Goal: Task Accomplishment & Management: Complete application form

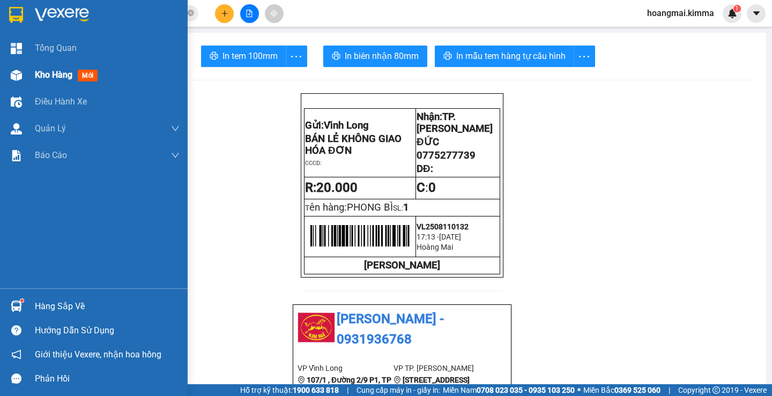
click at [24, 77] on div at bounding box center [16, 75] width 19 height 19
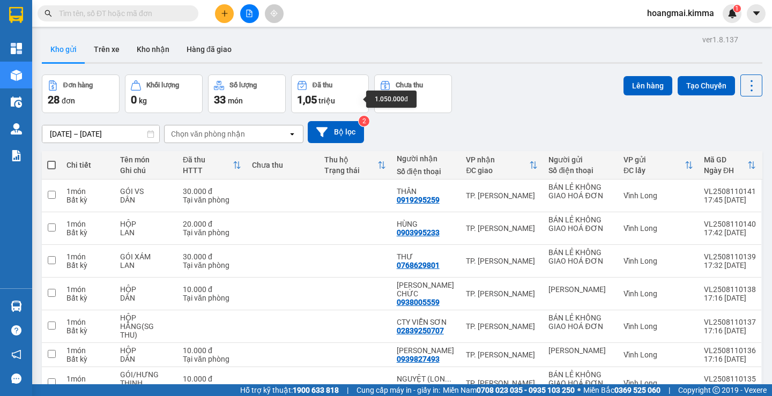
click at [355, 100] on div "1,05 triệu" at bounding box center [330, 99] width 66 height 15
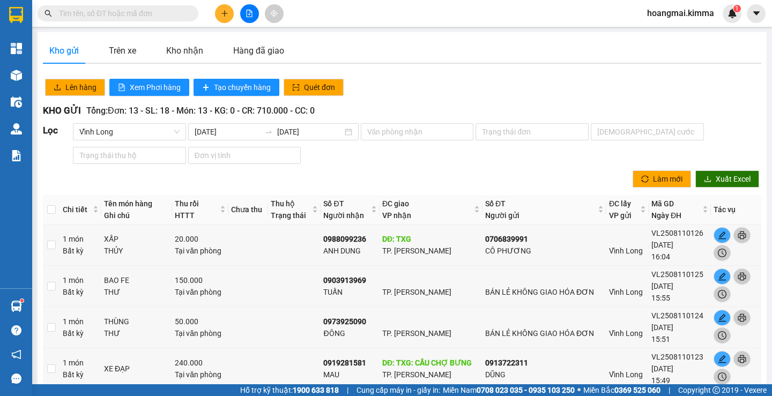
click at [225, 20] on button at bounding box center [224, 13] width 19 height 19
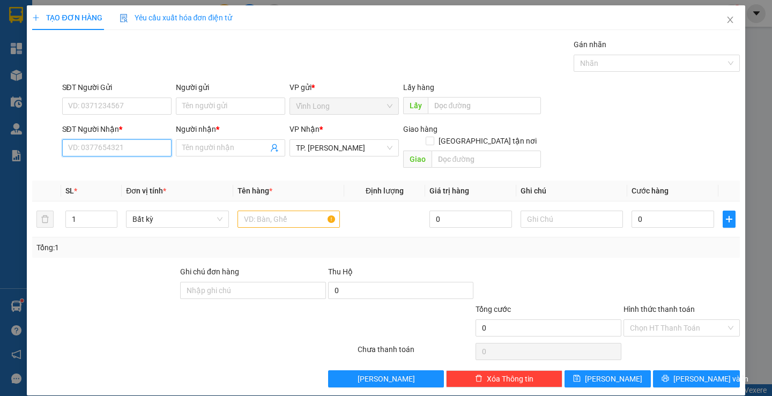
click at [138, 140] on input "SĐT Người Nhận *" at bounding box center [116, 147] width 109 height 17
type input "0988218161"
click at [152, 173] on div "0988218161 - TRÚC QUYÊN" at bounding box center [115, 169] width 95 height 12
type input "TRÚC QUYÊN"
type input "0988218161"
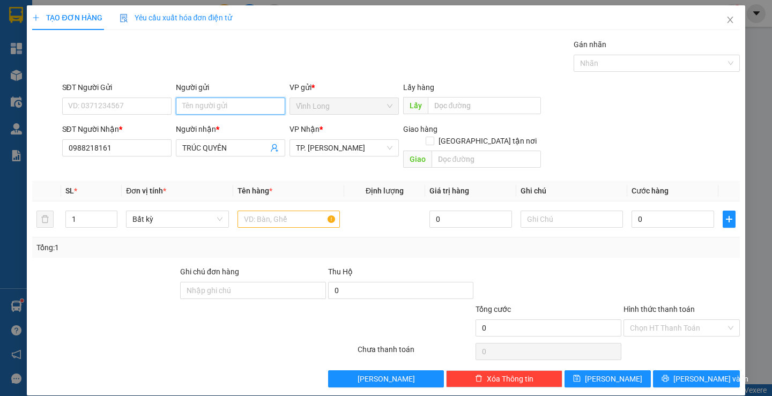
click at [209, 100] on input "Người gửi" at bounding box center [230, 106] width 109 height 17
type input "BA"
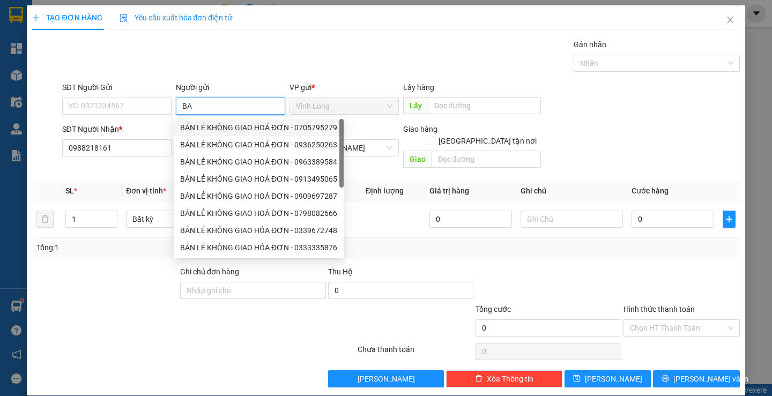
click at [213, 121] on div "BÁN LẺ KHÔNG GIAO HOÁ ĐƠN - 0705795279" at bounding box center [259, 127] width 170 height 17
type input "0705795279"
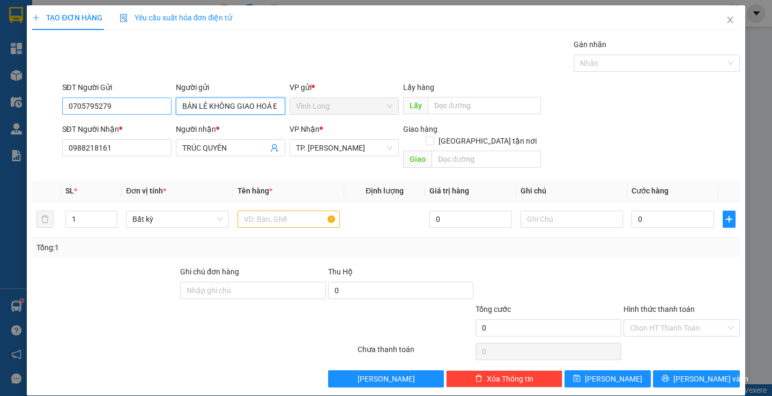
type input "BÁN LẺ KHÔNG GIAO HOÁ ĐƠN"
drag, startPoint x: 103, startPoint y: 106, endPoint x: 31, endPoint y: 98, distance: 72.7
click at [31, 98] on div "SĐT Người Gửi 0705795279 0705795279 Người gửi BÁN LẺ KHÔNG GIAO HOÁ ĐƠN VP gửi …" at bounding box center [385, 100] width 709 height 38
drag, startPoint x: 124, startPoint y: 107, endPoint x: 18, endPoint y: 93, distance: 107.0
click at [18, 93] on div "TẠO ĐƠN HÀNG Yêu cầu xuất hóa đơn điện tử Transit Pickup Surcharge Ids Transit …" at bounding box center [386, 198] width 772 height 396
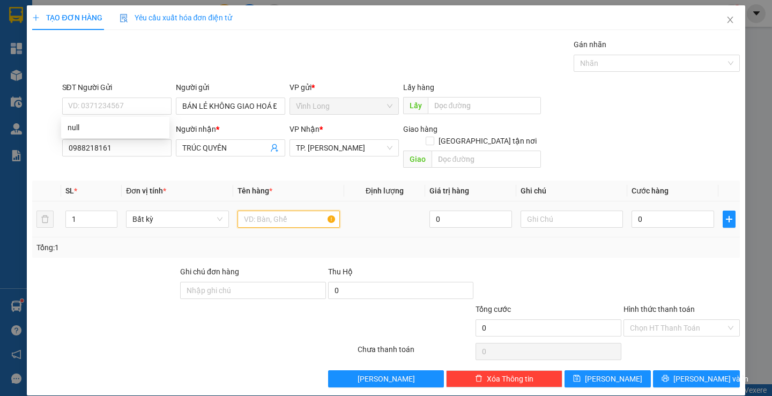
click at [293, 211] on input "text" at bounding box center [288, 219] width 102 height 17
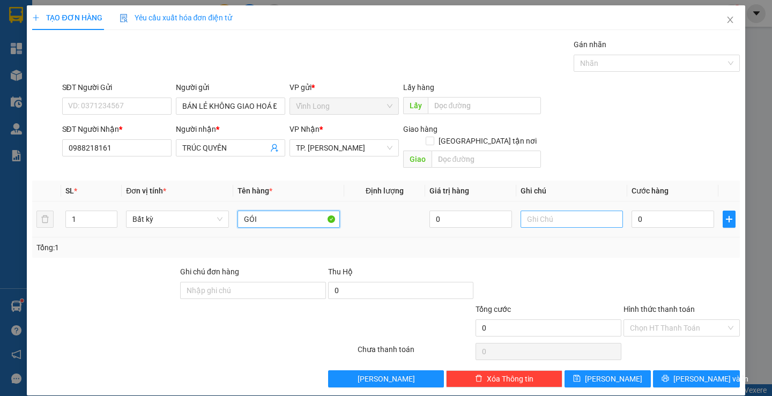
type input "GÓI"
click at [571, 211] on input "text" at bounding box center [571, 219] width 102 height 17
type input "LAN"
click at [668, 212] on input "0" at bounding box center [672, 219] width 83 height 17
type input "2"
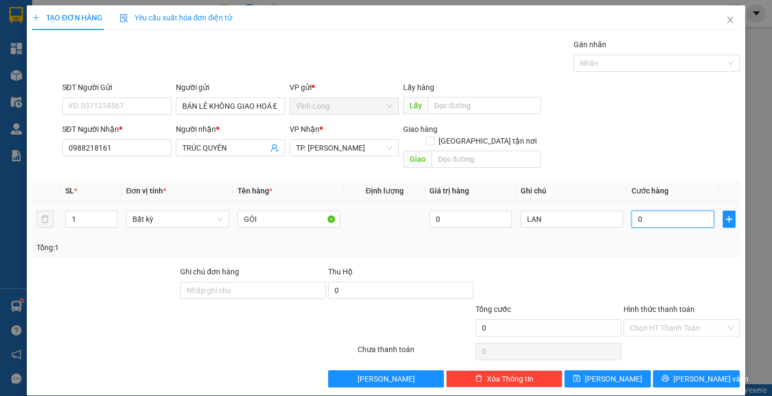
type input "2"
type input "20"
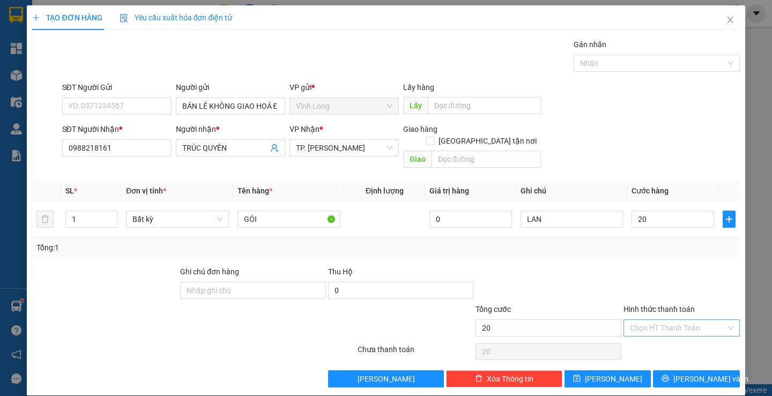
type input "20.000"
click at [661, 320] on input "Hình thức thanh toán" at bounding box center [678, 328] width 96 height 16
click at [656, 334] on div "Tại văn phòng" at bounding box center [675, 338] width 102 height 12
type input "0"
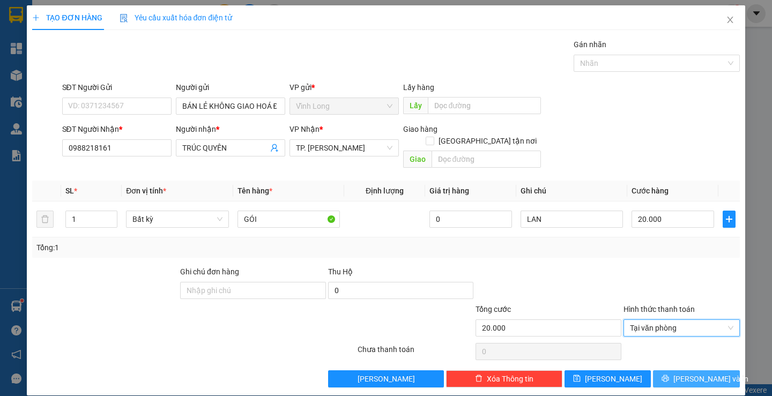
click at [697, 373] on span "Lưu và In" at bounding box center [710, 379] width 75 height 12
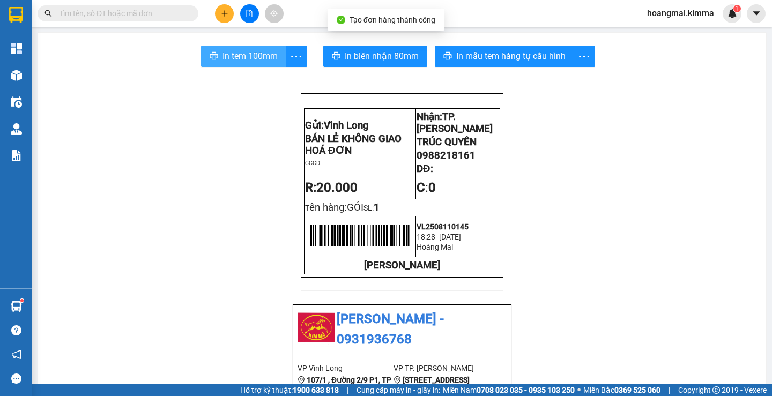
click at [224, 56] on span "In tem 100mm" at bounding box center [249, 55] width 55 height 13
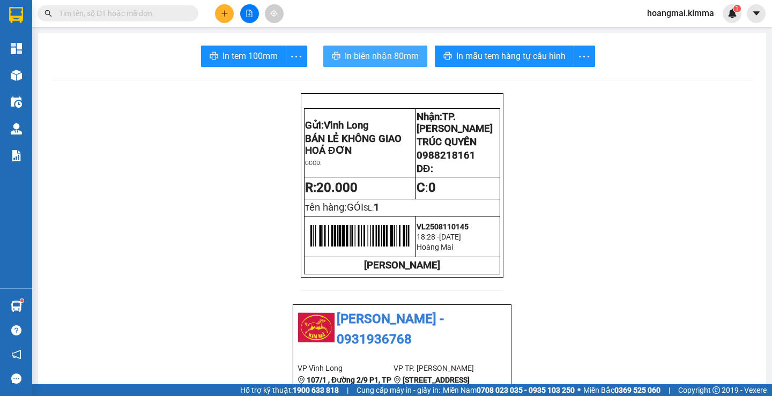
drag, startPoint x: 351, startPoint y: 57, endPoint x: 411, endPoint y: 75, distance: 62.7
click at [353, 57] on span "In biên nhận 80mm" at bounding box center [382, 55] width 74 height 13
click at [221, 17] on icon "plus" at bounding box center [225, 14] width 8 height 8
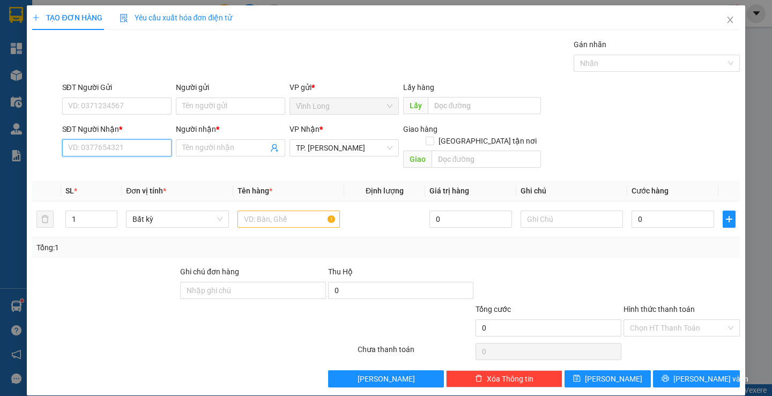
click at [129, 146] on input "SĐT Người Nhận *" at bounding box center [116, 147] width 109 height 17
type input "0396641566"
click at [119, 173] on div "0396641566 - TRƯỜNG MINH LAB" at bounding box center [128, 169] width 121 height 12
type input "TRƯỜNG MINH LAB"
type input "0396641566"
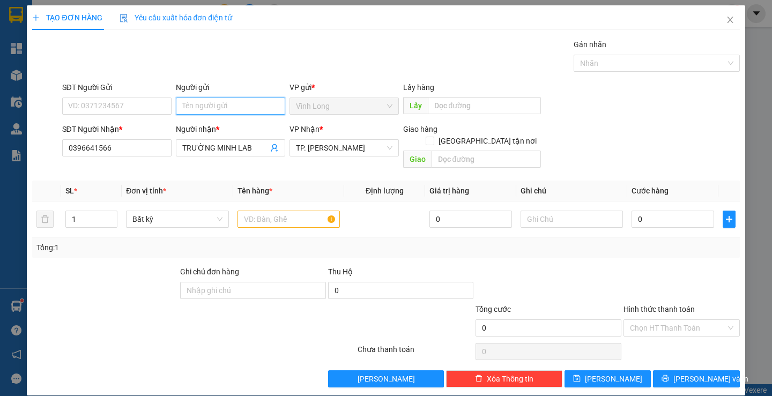
click at [207, 104] on input "Người gửi" at bounding box center [230, 106] width 109 height 17
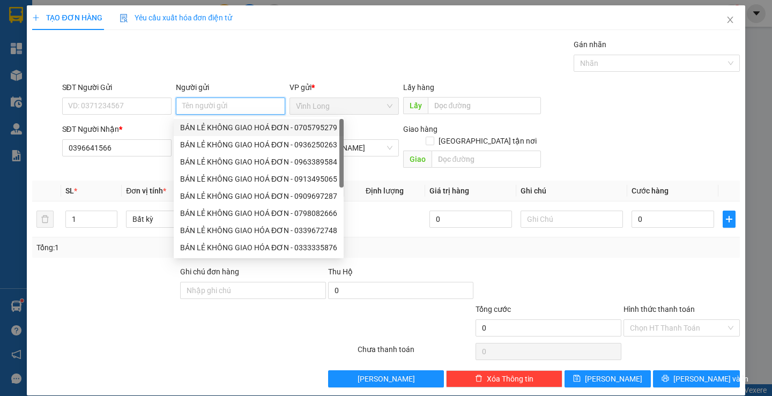
click at [200, 126] on div "BÁN LẺ KHÔNG GIAO HOÁ ĐƠN - 0705795279" at bounding box center [258, 128] width 157 height 12
type input "0705795279"
type input "BÁN LẺ KHÔNG GIAO HOÁ ĐƠN"
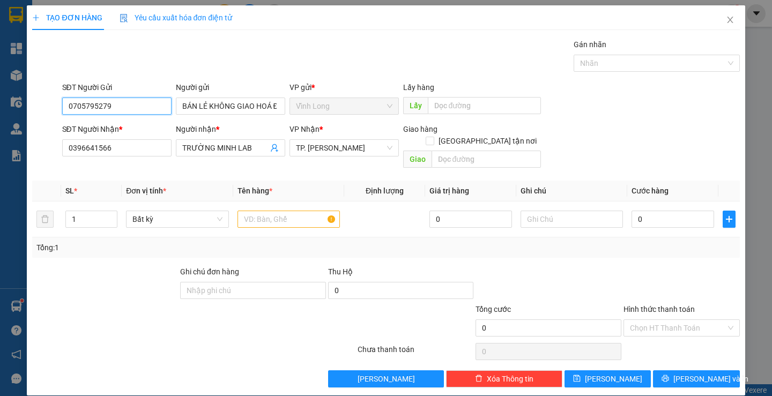
drag, startPoint x: 142, startPoint y: 110, endPoint x: 0, endPoint y: 109, distance: 142.0
click at [0, 109] on div "TẠO ĐƠN HÀNG Yêu cầu xuất hóa đơn điện tử Transit Pickup Surcharge Ids Transit …" at bounding box center [386, 198] width 772 height 396
click at [241, 211] on input "text" at bounding box center [288, 219] width 102 height 17
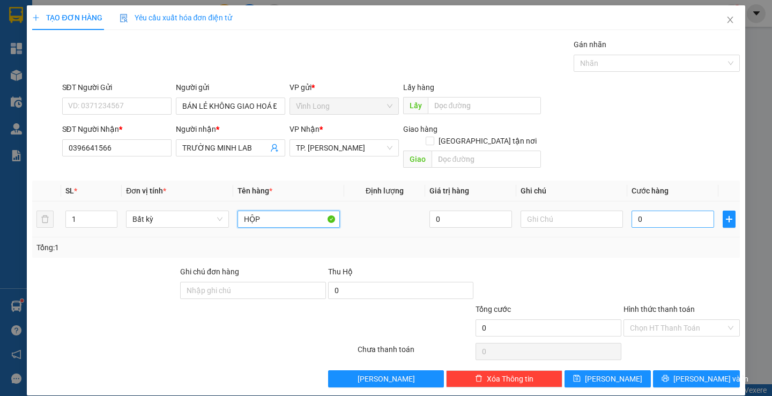
type input "HỘP"
click at [669, 211] on input "0" at bounding box center [672, 219] width 83 height 17
type input "2"
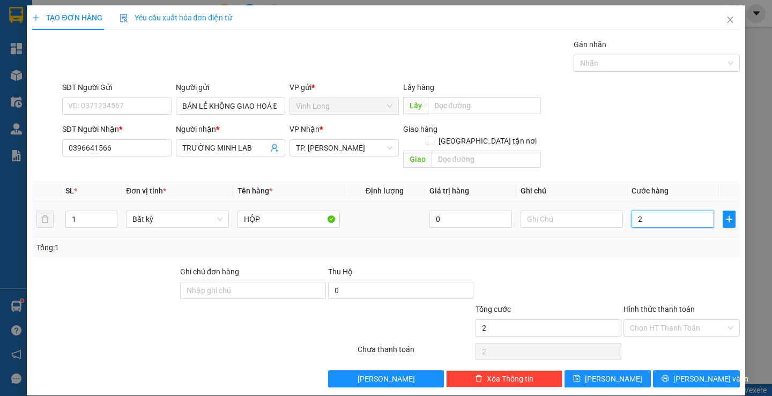
type input "20"
type input "20.000"
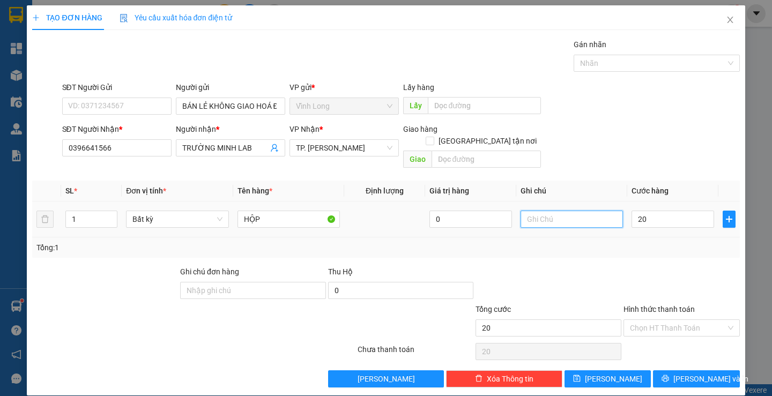
type input "20.000"
click at [567, 213] on input "text" at bounding box center [571, 219] width 102 height 17
type input "LAN"
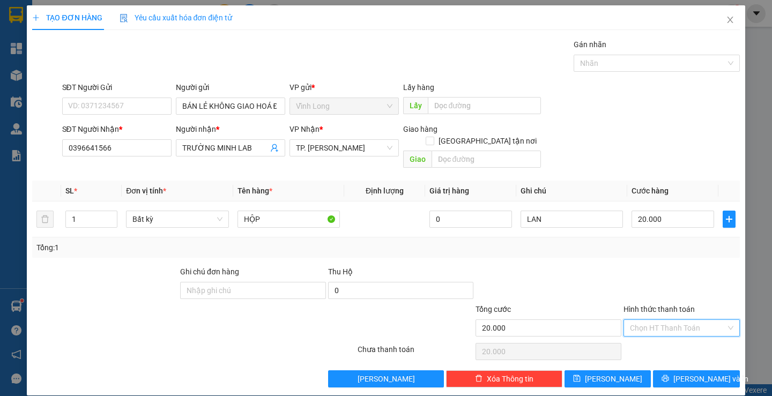
click at [668, 320] on input "Hình thức thanh toán" at bounding box center [678, 328] width 96 height 16
click at [657, 335] on div "Tại văn phòng" at bounding box center [675, 338] width 102 height 12
type input "0"
click at [711, 371] on button "Lưu và In" at bounding box center [696, 378] width 86 height 17
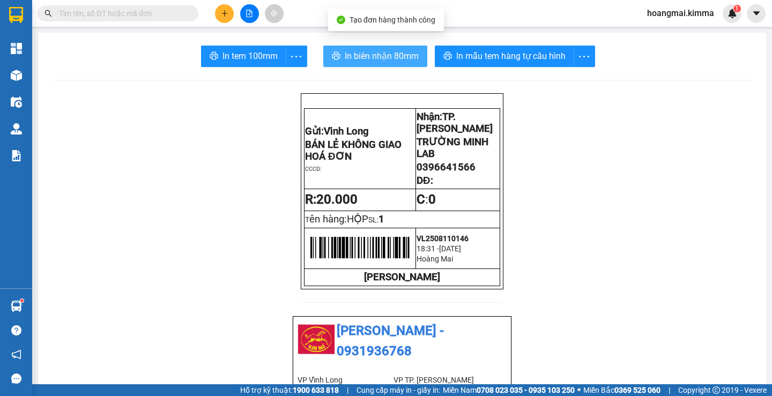
click at [362, 63] on button "In biên nhận 80mm" at bounding box center [375, 56] width 104 height 21
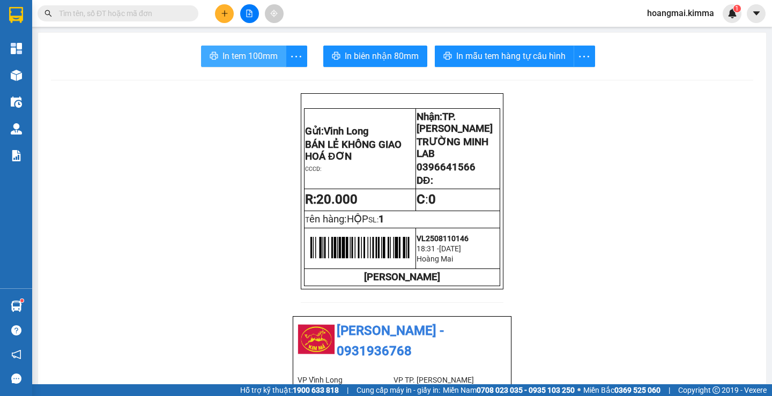
click at [235, 58] on span "In tem 100mm" at bounding box center [249, 55] width 55 height 13
click at [217, 14] on button at bounding box center [224, 13] width 19 height 19
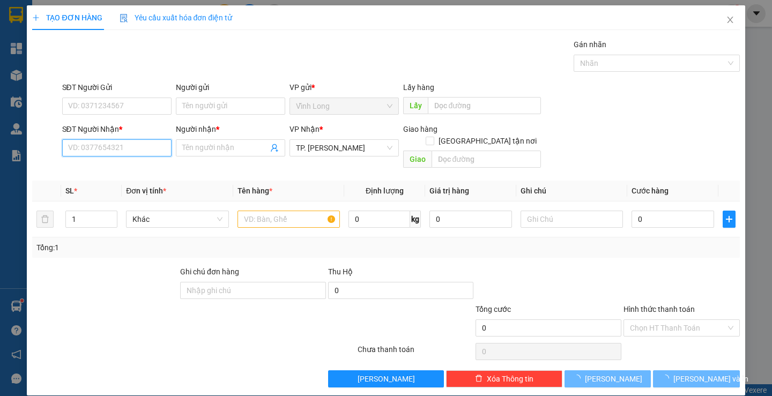
click at [137, 147] on input "SĐT Người Nhận *" at bounding box center [116, 147] width 109 height 17
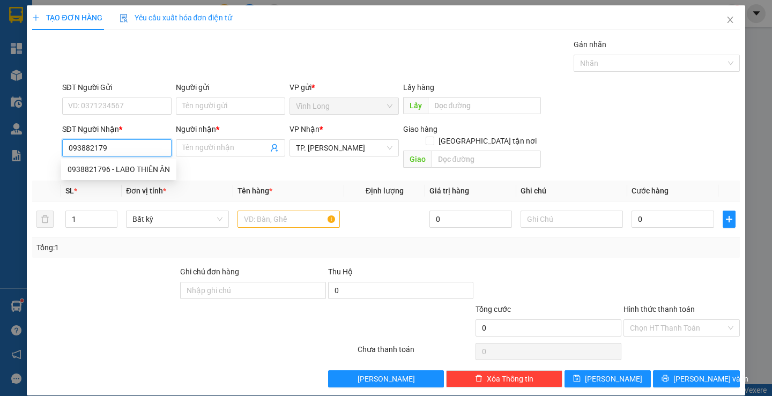
type input "0938821796"
click at [145, 169] on div "0938821796 - LABO THIÊN ÂN" at bounding box center [119, 169] width 102 height 12
type input "LABO THIÊN ÂN"
type input "0938821796"
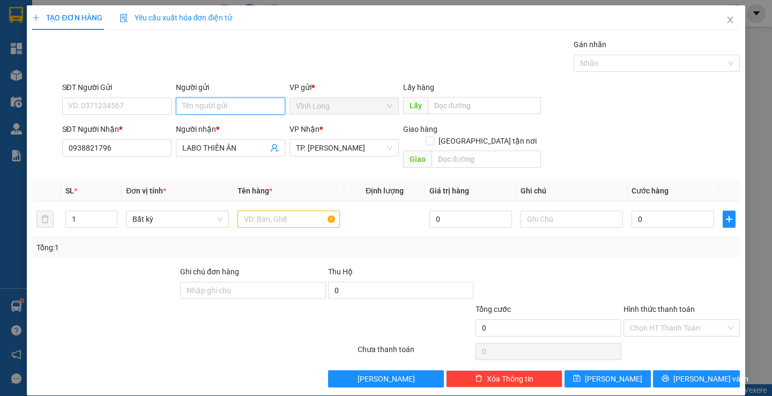
click at [204, 109] on input "Người gửi" at bounding box center [230, 106] width 109 height 17
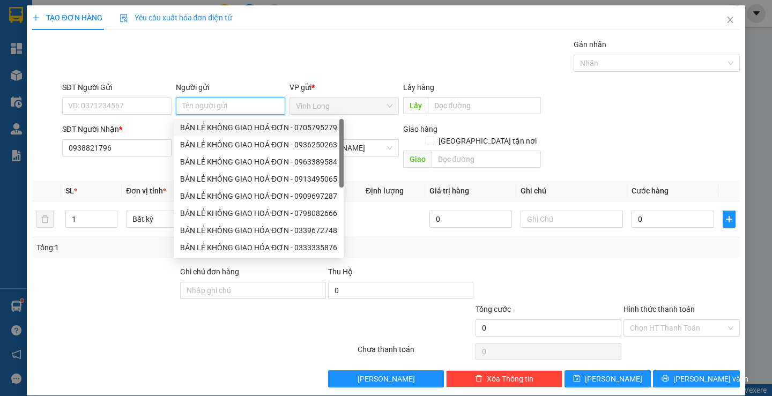
click at [210, 133] on div "BÁN LẺ KHÔNG GIAO HOÁ ĐƠN - 0705795279" at bounding box center [259, 127] width 170 height 17
type input "0705795279"
type input "BÁN LẺ KHÔNG GIAO HOÁ ĐƠN"
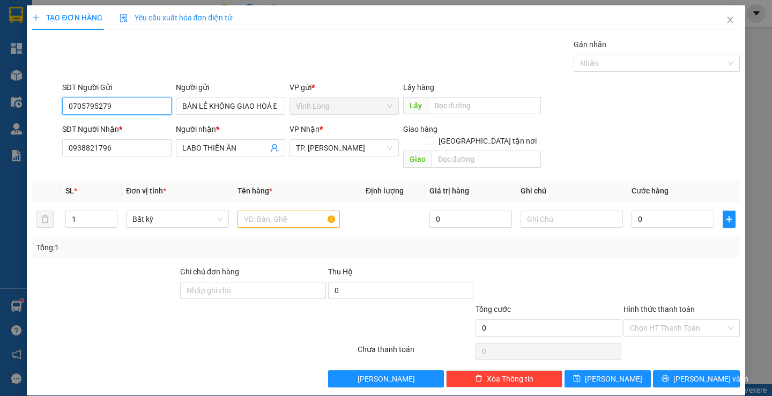
drag, startPoint x: 133, startPoint y: 109, endPoint x: 0, endPoint y: 79, distance: 136.1
click at [0, 79] on div "TẠO ĐƠN HÀNG Yêu cầu xuất hóa đơn điện tử Transit Pickup Surcharge Ids Transit …" at bounding box center [386, 198] width 772 height 396
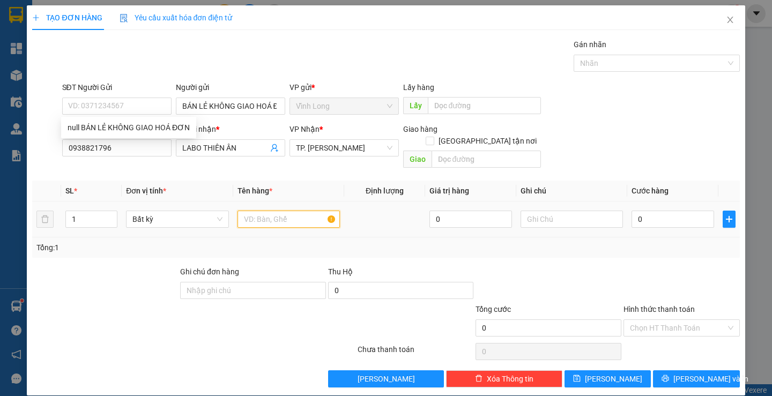
click at [263, 211] on input "text" at bounding box center [288, 219] width 102 height 17
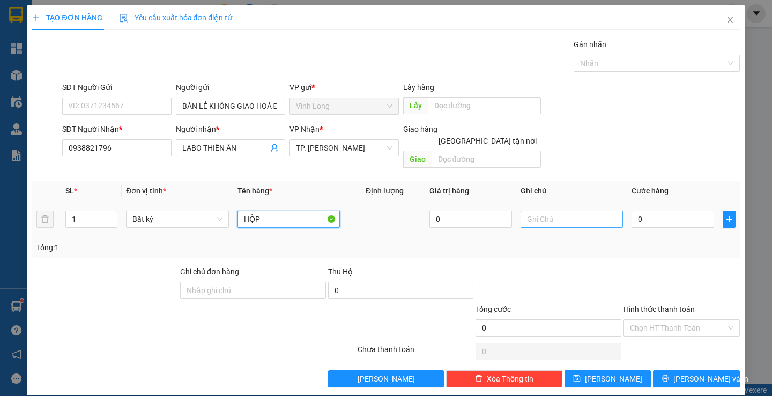
type input "HỘP"
click at [602, 211] on input "text" at bounding box center [571, 219] width 102 height 17
type input "LAN"
click at [663, 211] on input "0" at bounding box center [672, 219] width 83 height 17
type input "2"
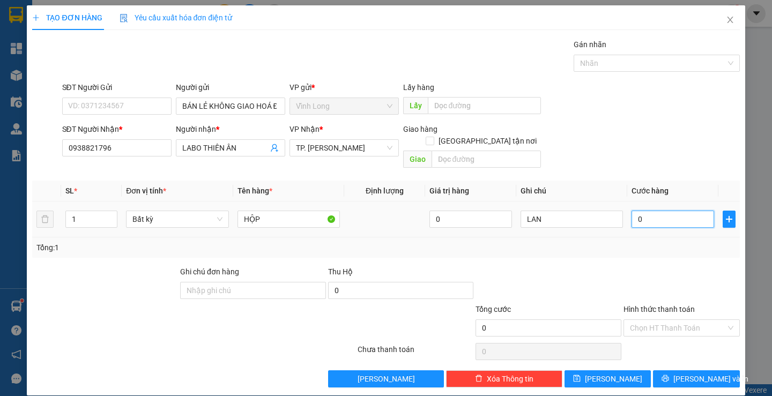
type input "2"
type input "20"
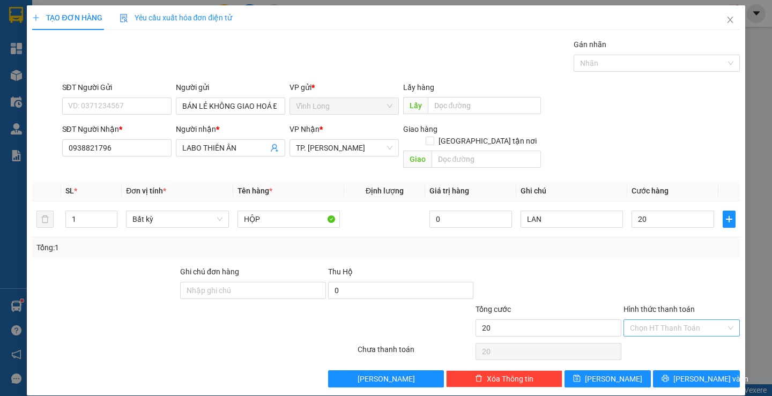
type input "20.000"
click at [657, 320] on input "Hình thức thanh toán" at bounding box center [678, 328] width 96 height 16
click at [644, 337] on div "Tại văn phòng" at bounding box center [675, 338] width 102 height 12
type input "0"
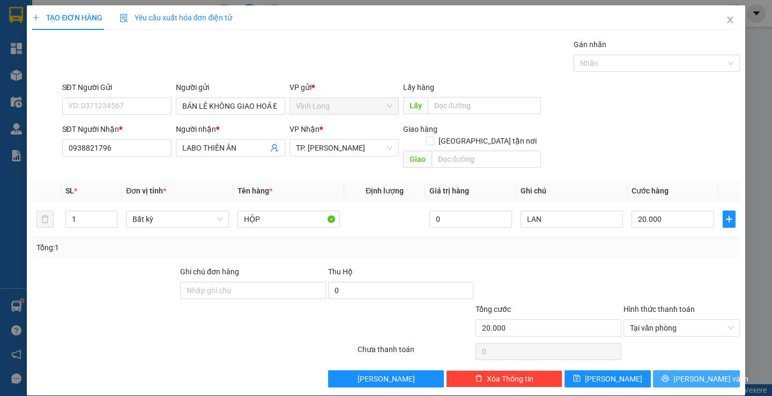
click at [701, 373] on span "Lưu và In" at bounding box center [710, 379] width 75 height 12
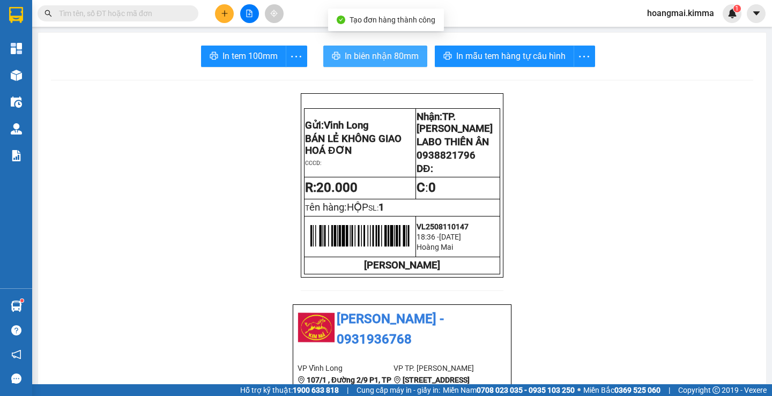
click at [366, 55] on span "In biên nhận 80mm" at bounding box center [382, 55] width 74 height 13
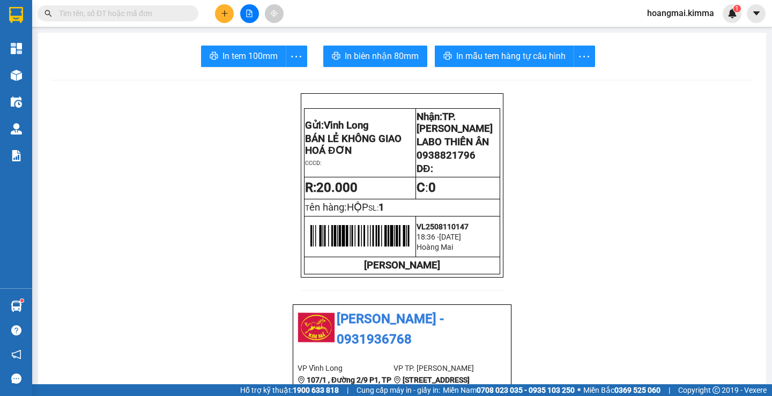
click at [241, 49] on span "In tem 100mm" at bounding box center [249, 55] width 55 height 13
click at [225, 15] on icon "plus" at bounding box center [224, 13] width 1 height 6
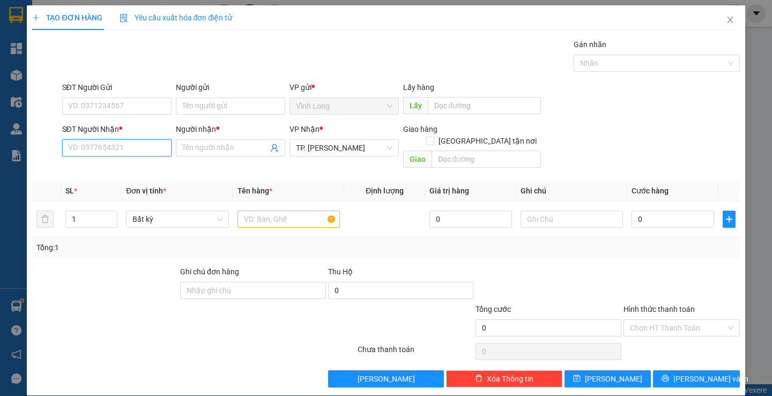
click at [105, 141] on input "SĐT Người Nhận *" at bounding box center [116, 147] width 109 height 17
type input "0705259364"
click at [111, 167] on div "0705259364 - LABO VIỆT MỸ" at bounding box center [138, 169] width 141 height 12
type input "LABO VIỆT MỸ"
type input "0705259364"
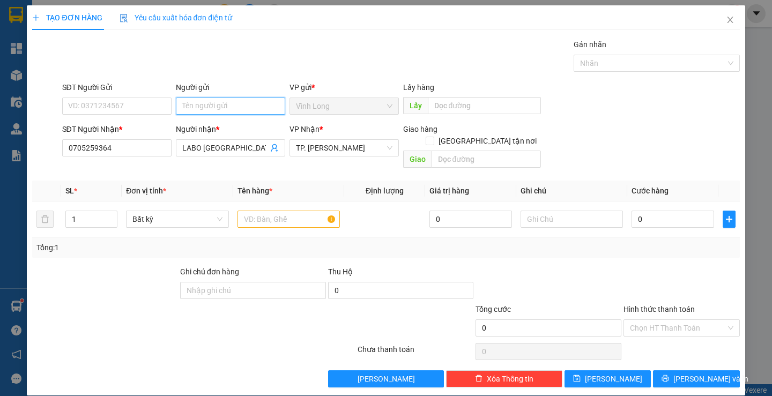
click at [192, 103] on input "Người gửi" at bounding box center [230, 106] width 109 height 17
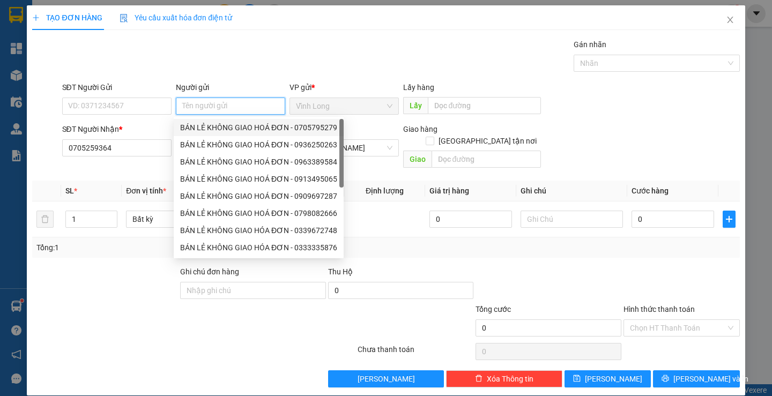
click at [213, 130] on div "BÁN LẺ KHÔNG GIAO HOÁ ĐƠN - 0705795279" at bounding box center [258, 128] width 157 height 12
type input "0705795279"
type input "BÁN LẺ KHÔNG GIAO HOÁ ĐƠN"
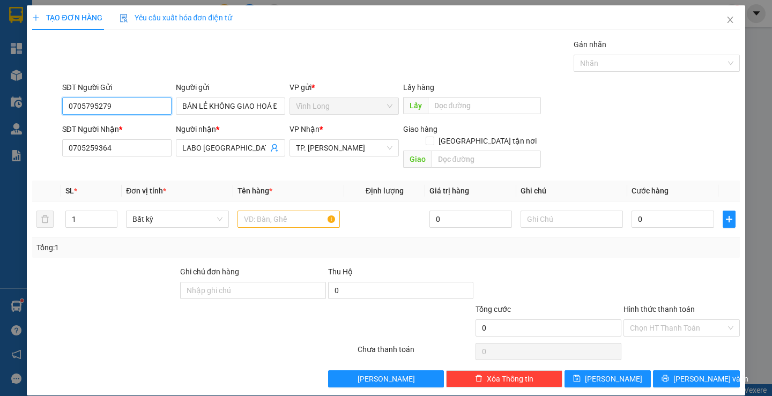
drag, startPoint x: 113, startPoint y: 110, endPoint x: 5, endPoint y: 95, distance: 108.3
click at [5, 95] on div "TẠO ĐƠN HÀNG Yêu cầu xuất hóa đơn điện tử Transit Pickup Surcharge Ids Transit …" at bounding box center [386, 198] width 772 height 396
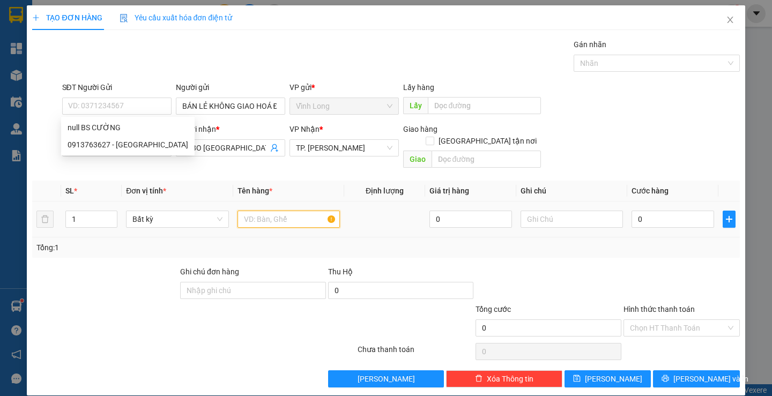
click at [282, 211] on input "text" at bounding box center [288, 219] width 102 height 17
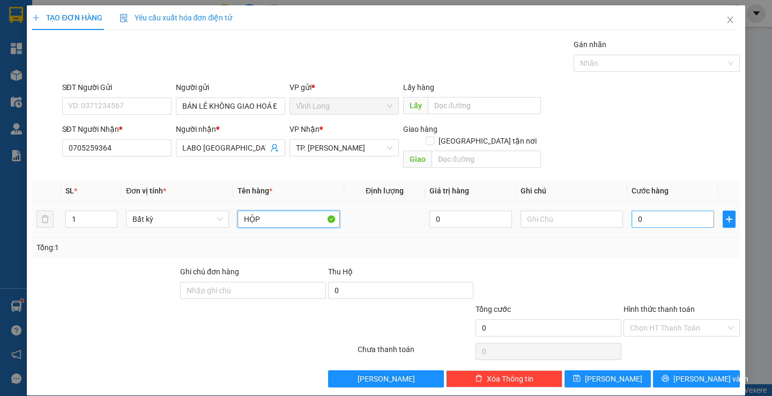
type input "HỘP"
type input "2"
type input "20"
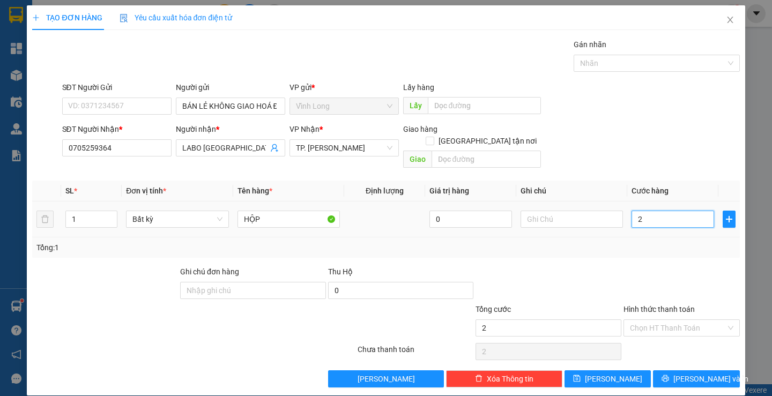
type input "20"
type input "20.000"
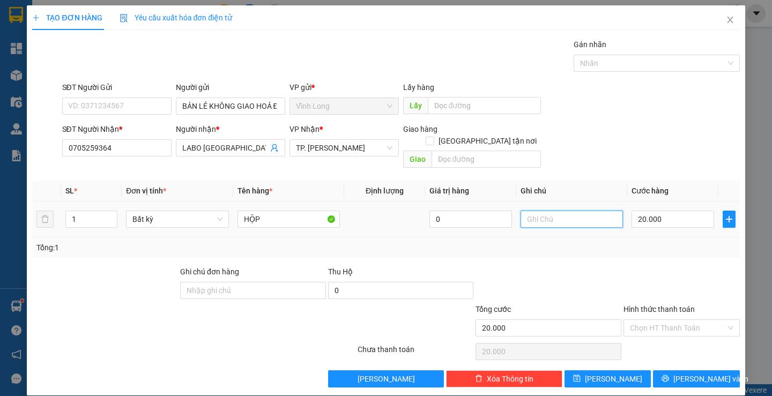
click at [559, 215] on input "text" at bounding box center [571, 219] width 102 height 17
type input "LAN"
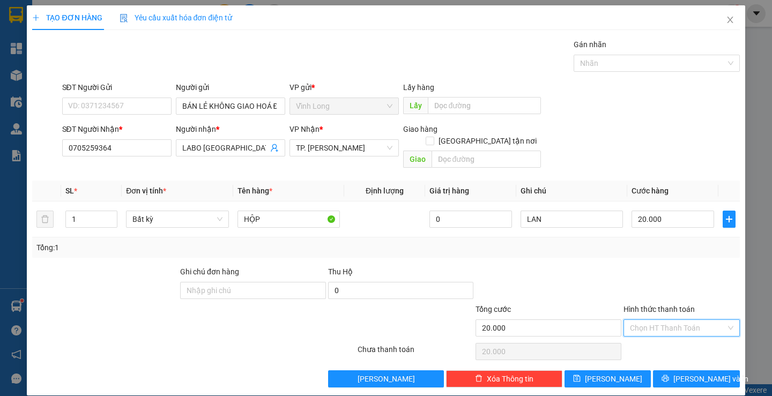
click at [654, 320] on input "Hình thức thanh toán" at bounding box center [678, 328] width 96 height 16
click at [655, 339] on div "Tại văn phòng" at bounding box center [675, 338] width 102 height 12
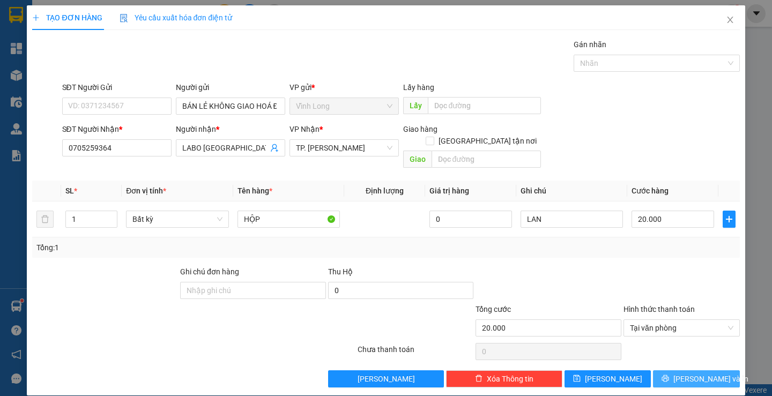
click at [696, 373] on span "Lưu và In" at bounding box center [710, 379] width 75 height 12
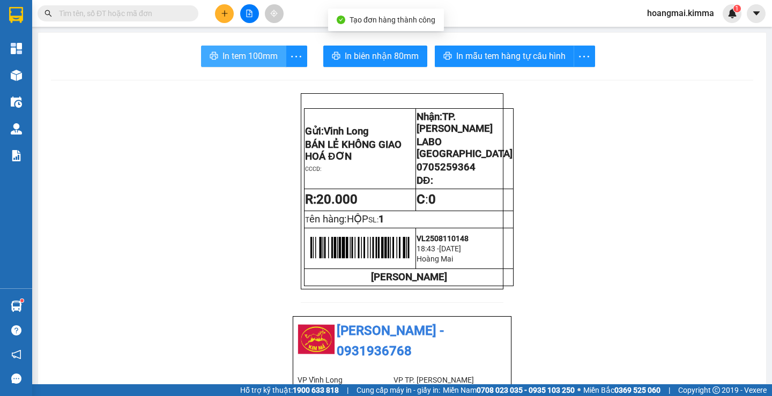
click at [263, 61] on span "In tem 100mm" at bounding box center [249, 55] width 55 height 13
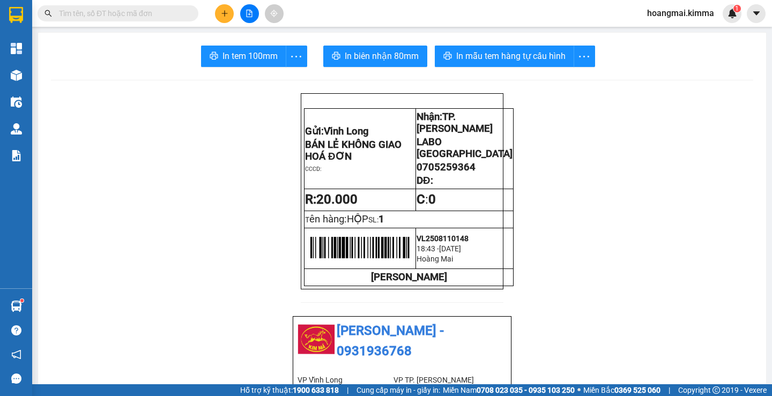
click at [222, 14] on icon "plus" at bounding box center [225, 14] width 8 height 8
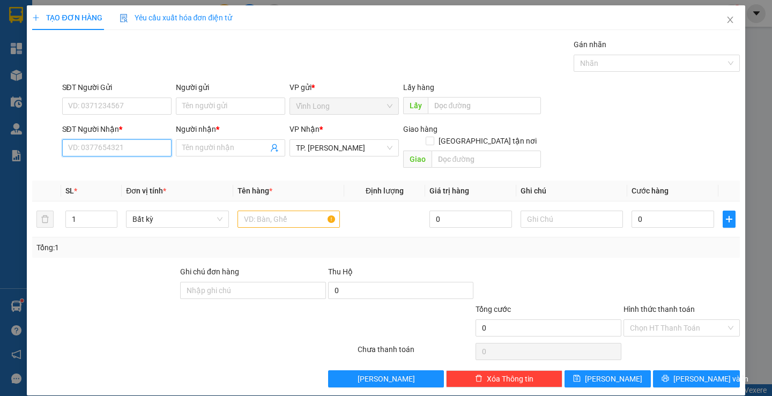
click at [106, 154] on input "SĐT Người Nhận *" at bounding box center [116, 147] width 109 height 17
type input "0798079590"
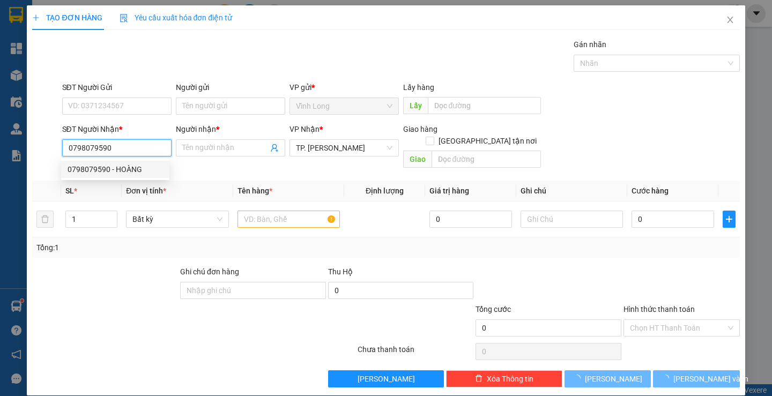
click at [118, 170] on div "0798079590 - HOÀNG" at bounding box center [115, 169] width 95 height 12
type input "HOÀNG"
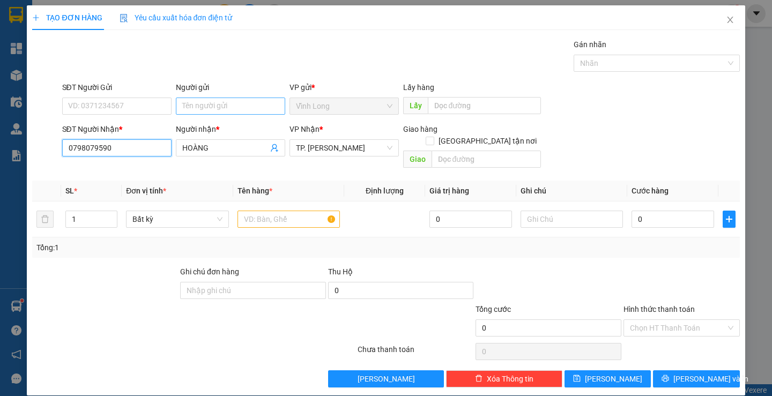
type input "0798079590"
click at [200, 102] on input "Người gửi" at bounding box center [230, 106] width 109 height 17
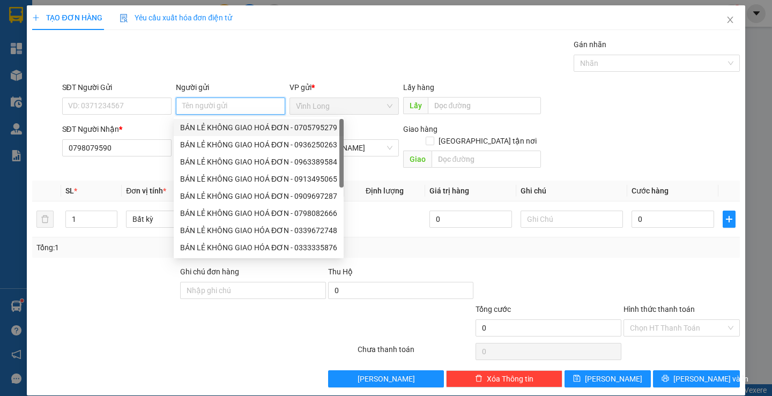
click at [200, 125] on div "BÁN LẺ KHÔNG GIAO HOÁ ĐƠN - 0705795279" at bounding box center [258, 128] width 157 height 12
type input "0705795279"
type input "BÁN LẺ KHÔNG GIAO HOÁ ĐƠN"
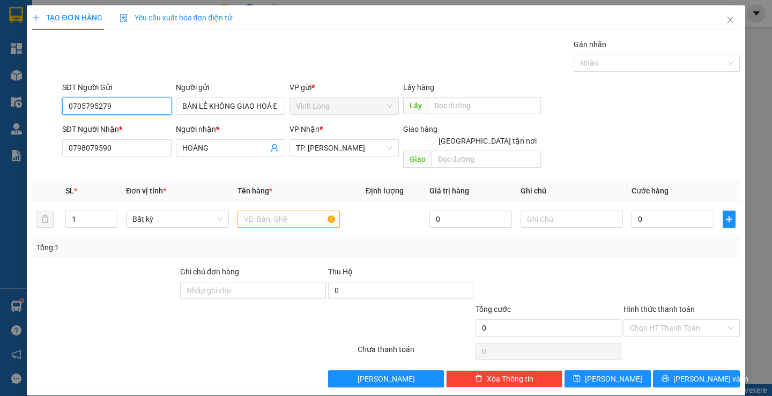
drag, startPoint x: 113, startPoint y: 105, endPoint x: 15, endPoint y: 91, distance: 98.5
click at [15, 91] on div "TẠO ĐƠN HÀNG Yêu cầu xuất hóa đơn điện tử Transit Pickup Surcharge Ids Transit …" at bounding box center [386, 198] width 772 height 396
click at [301, 211] on input "text" at bounding box center [288, 219] width 102 height 17
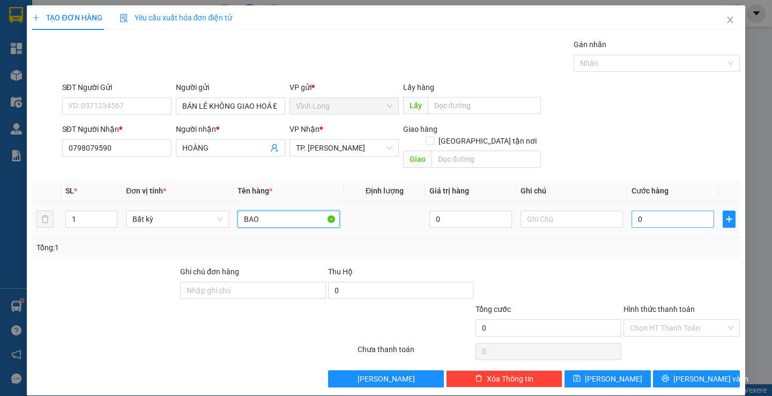
type input "BAO"
click at [647, 211] on input "0" at bounding box center [672, 219] width 83 height 17
type input "2"
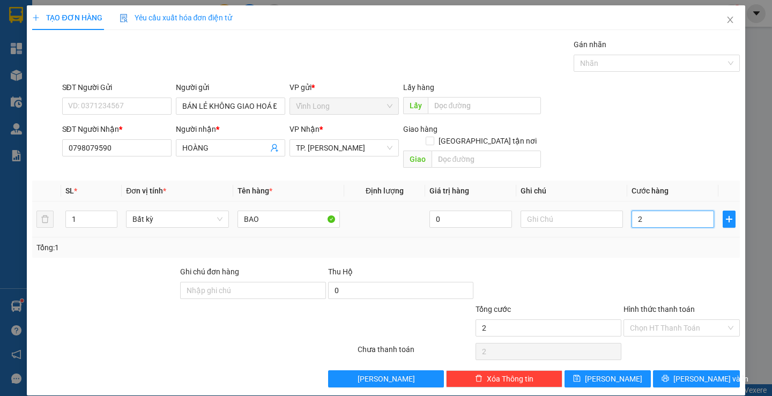
type input "20"
click at [636, 211] on input "20" at bounding box center [672, 219] width 83 height 17
type input "0"
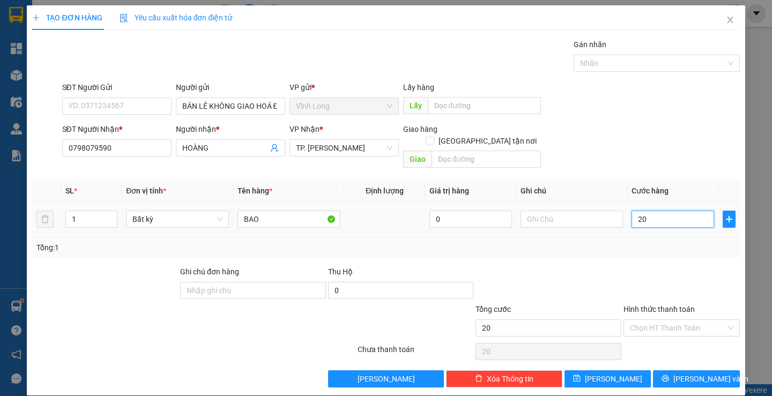
type input "0"
type input "30"
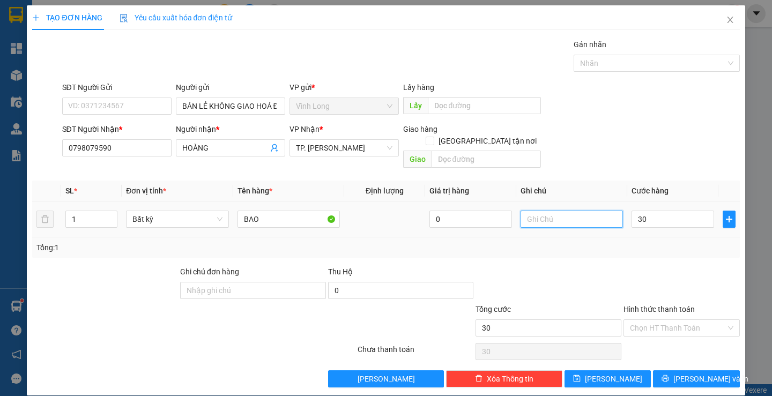
type input "30.000"
click at [580, 211] on input "text" at bounding box center [571, 219] width 102 height 17
type input "LAN"
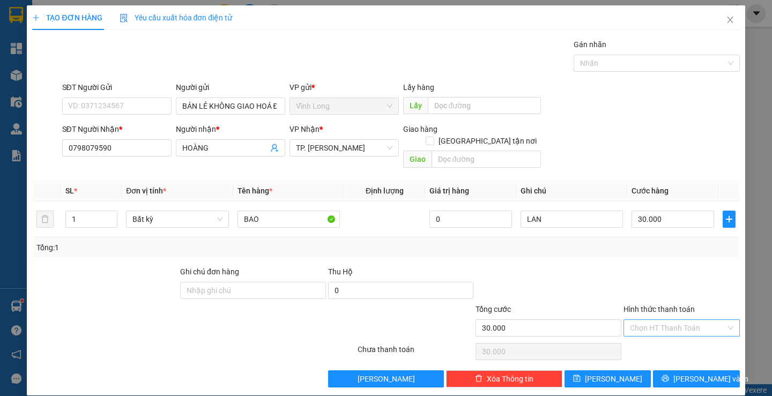
click at [649, 320] on input "Hình thức thanh toán" at bounding box center [678, 328] width 96 height 16
click at [641, 335] on div "Tại văn phòng" at bounding box center [675, 338] width 102 height 12
click at [678, 370] on button "Lưu và In" at bounding box center [696, 378] width 86 height 17
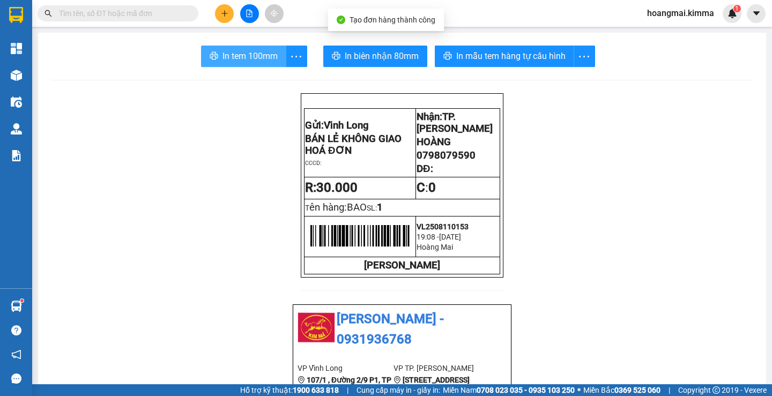
click at [247, 58] on span "In tem 100mm" at bounding box center [249, 55] width 55 height 13
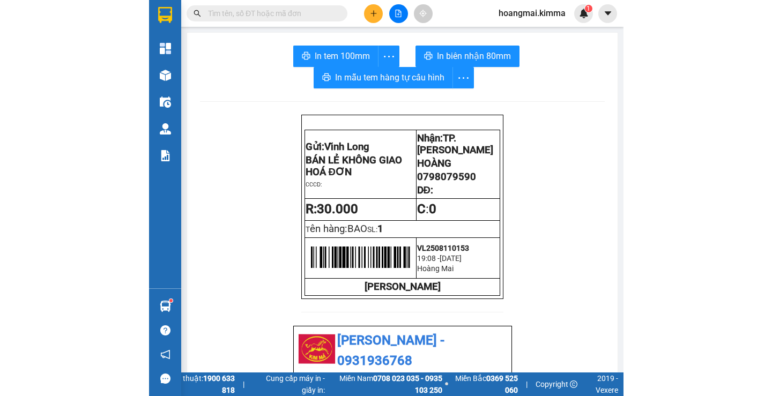
scroll to position [70, 0]
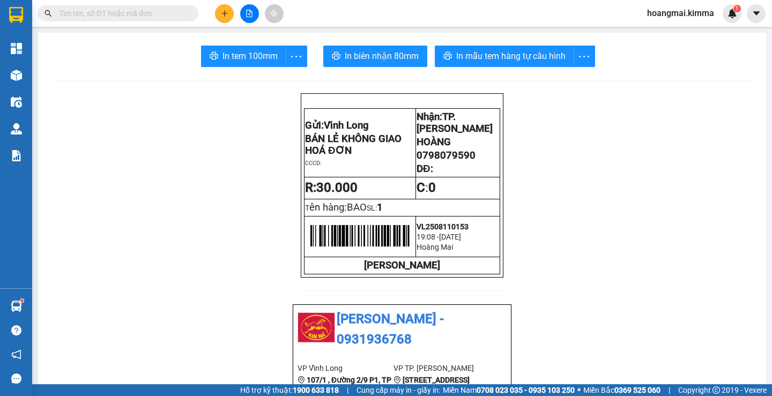
click at [226, 15] on icon "plus" at bounding box center [225, 14] width 8 height 8
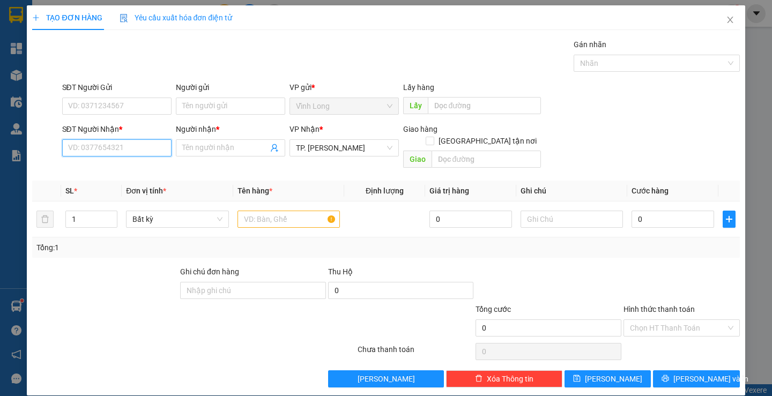
click at [133, 145] on input "SĐT Người Nhận *" at bounding box center [116, 147] width 109 height 17
type input "0974052512"
click at [136, 167] on div "0974052512 - LAB ĐÔNG PHƯƠNG" at bounding box center [128, 169] width 121 height 12
type input "LAB ĐÔNG PHƯƠNG"
type input "0974052512"
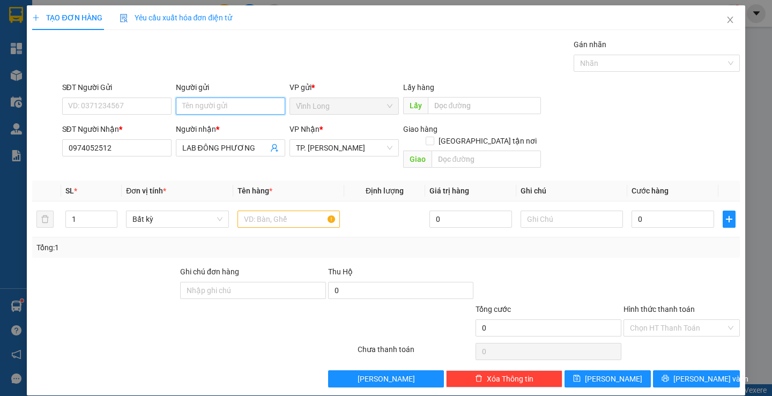
click at [199, 105] on input "Người gửi" at bounding box center [230, 106] width 109 height 17
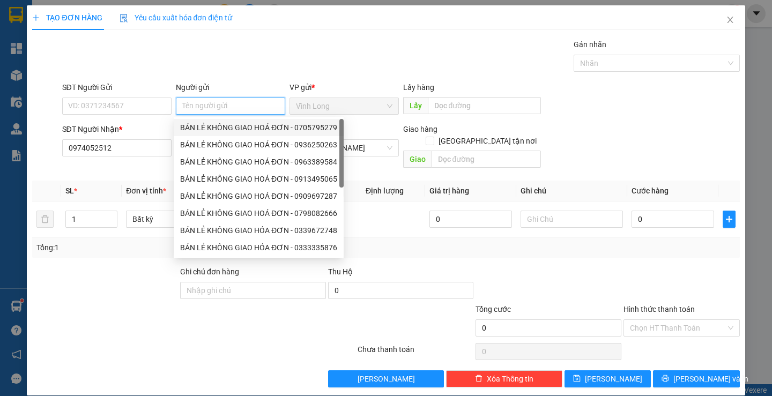
click at [202, 122] on div "BÁN LẺ KHÔNG GIAO HOÁ ĐƠN - 0705795279" at bounding box center [258, 128] width 157 height 12
type input "0705795279"
type input "BÁN LẺ KHÔNG GIAO HOÁ ĐƠN"
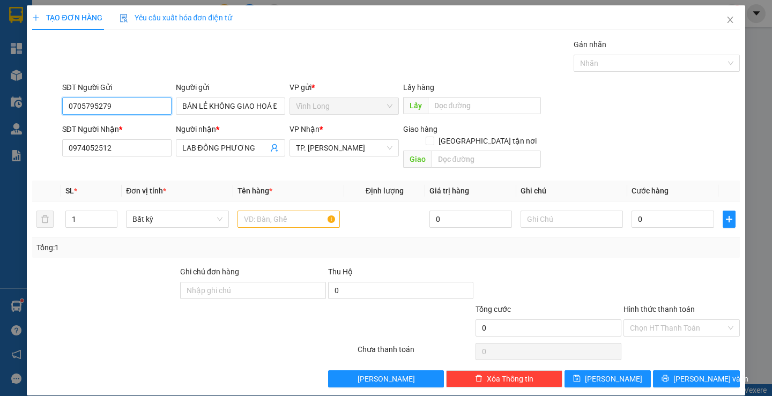
drag, startPoint x: 133, startPoint y: 106, endPoint x: 0, endPoint y: 130, distance: 135.5
click at [0, 130] on div "TẠO ĐƠN HÀNG Yêu cầu xuất hóa đơn điện tử Transit Pickup Surcharge Ids Transit …" at bounding box center [386, 198] width 772 height 396
click at [264, 211] on input "text" at bounding box center [288, 219] width 102 height 17
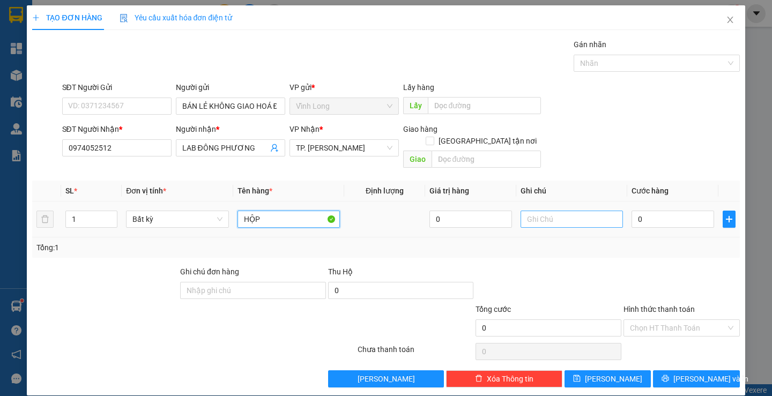
type input "HỘP"
click at [554, 211] on input "text" at bounding box center [571, 219] width 102 height 17
type input "LAN"
click at [674, 213] on input "0" at bounding box center [672, 219] width 83 height 17
type input "2"
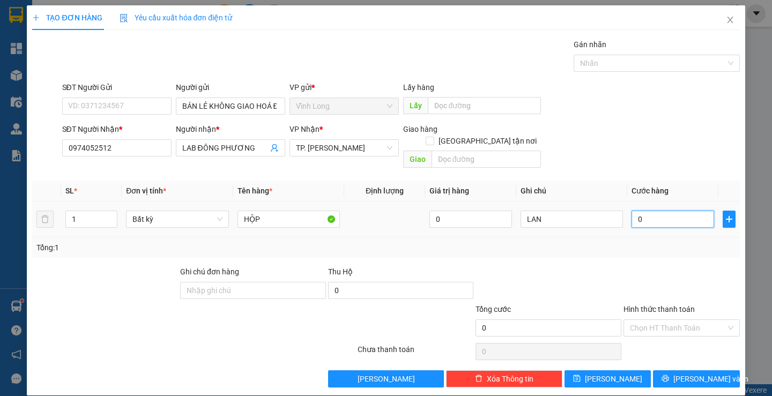
type input "2"
type input "20"
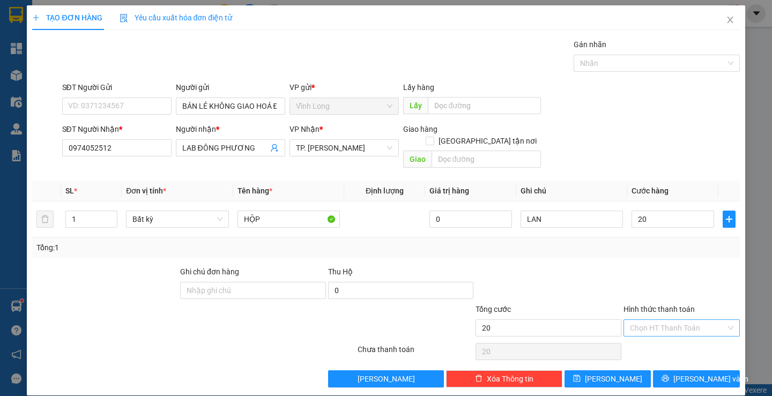
type input "20.000"
click at [652, 322] on input "Hình thức thanh toán" at bounding box center [678, 328] width 96 height 16
click at [655, 340] on div "Tại văn phòng" at bounding box center [675, 338] width 102 height 12
type input "0"
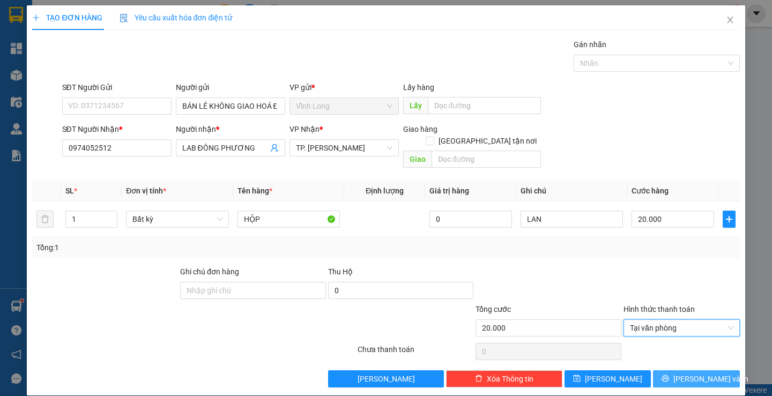
click at [669, 375] on icon "printer" at bounding box center [665, 379] width 8 height 8
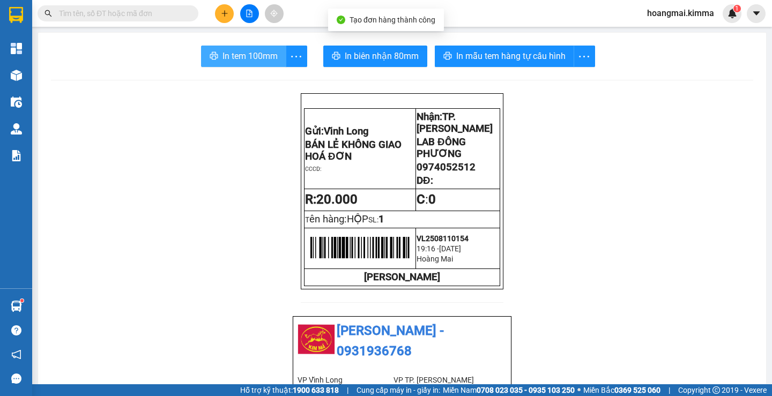
click at [271, 60] on span "In tem 100mm" at bounding box center [249, 55] width 55 height 13
